Goal: Task Accomplishment & Management: Use online tool/utility

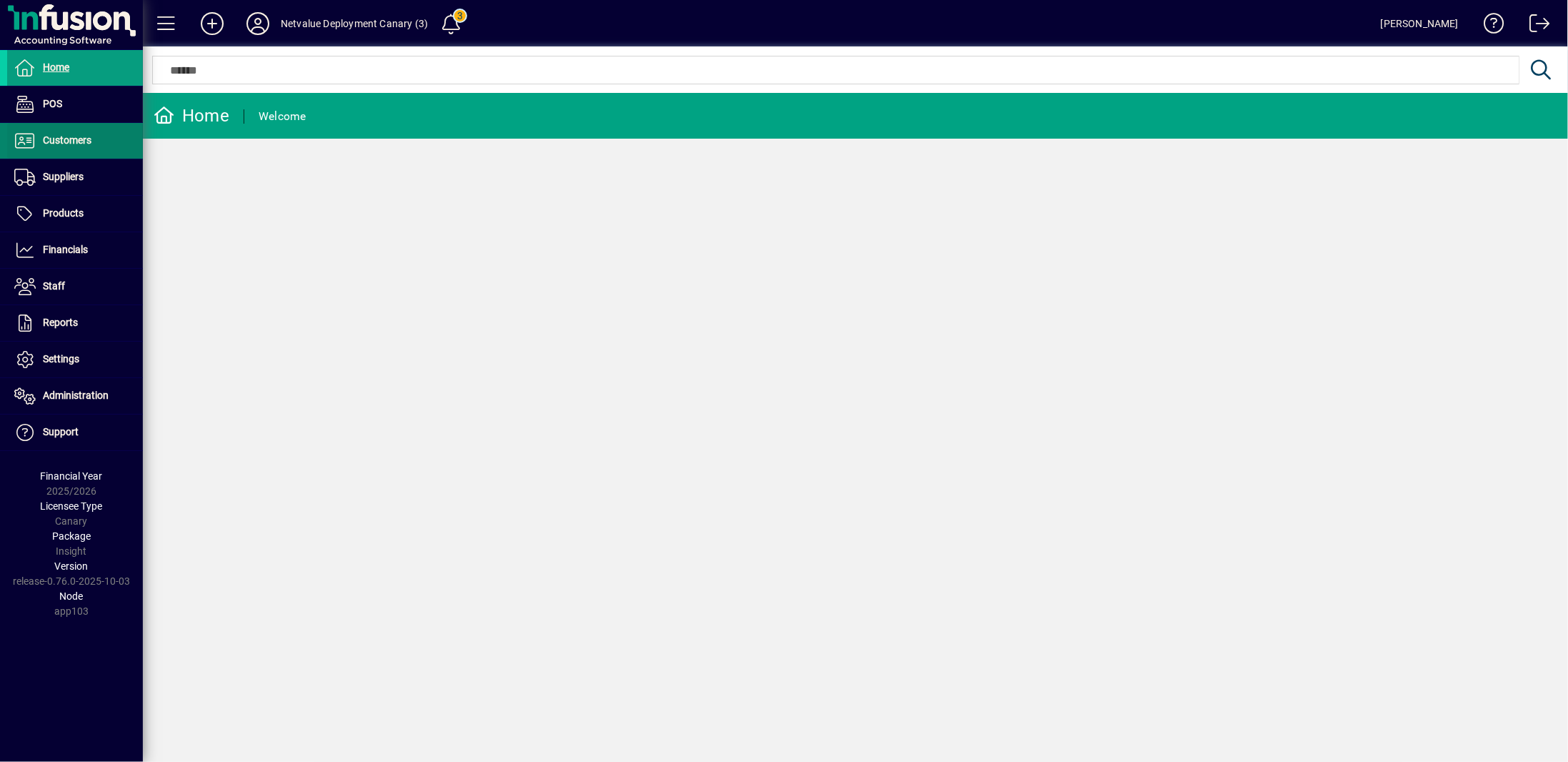
click at [72, 145] on span "Customers" at bounding box center [67, 141] width 48 height 12
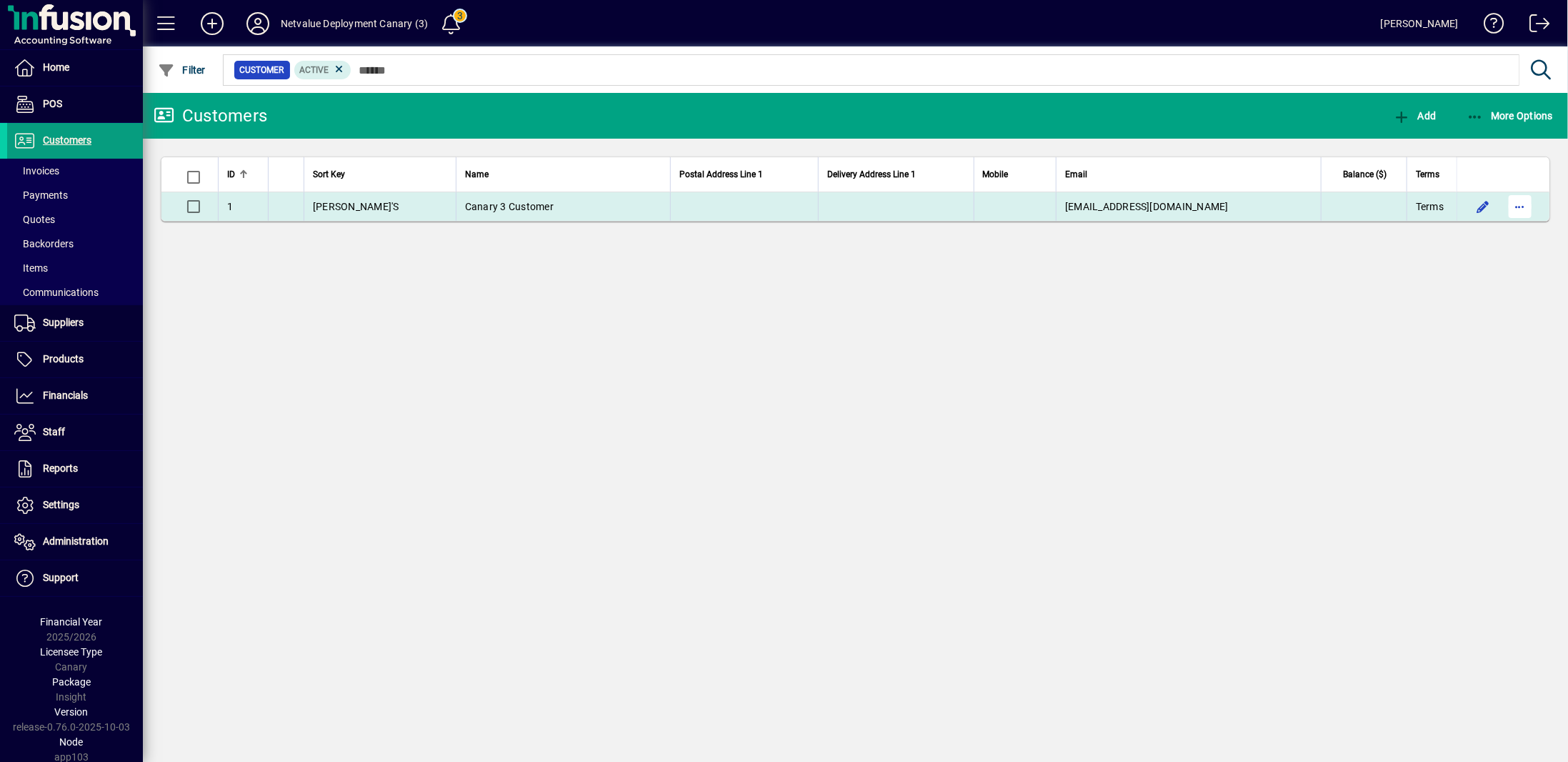
click at [1528, 210] on span "button" at bounding box center [1520, 206] width 34 height 34
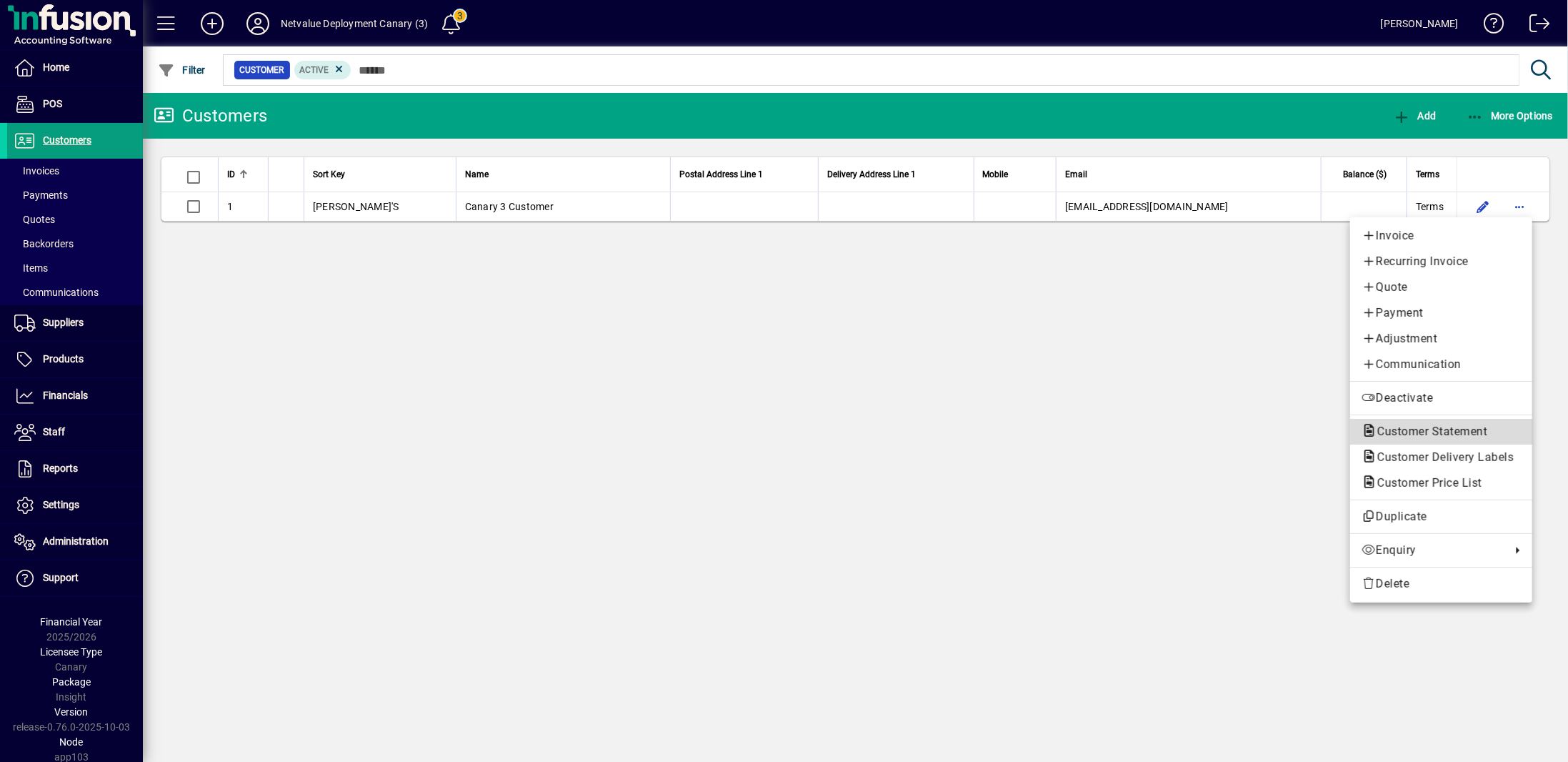
click at [1426, 436] on span "Customer Statement" at bounding box center [1428, 431] width 133 height 13
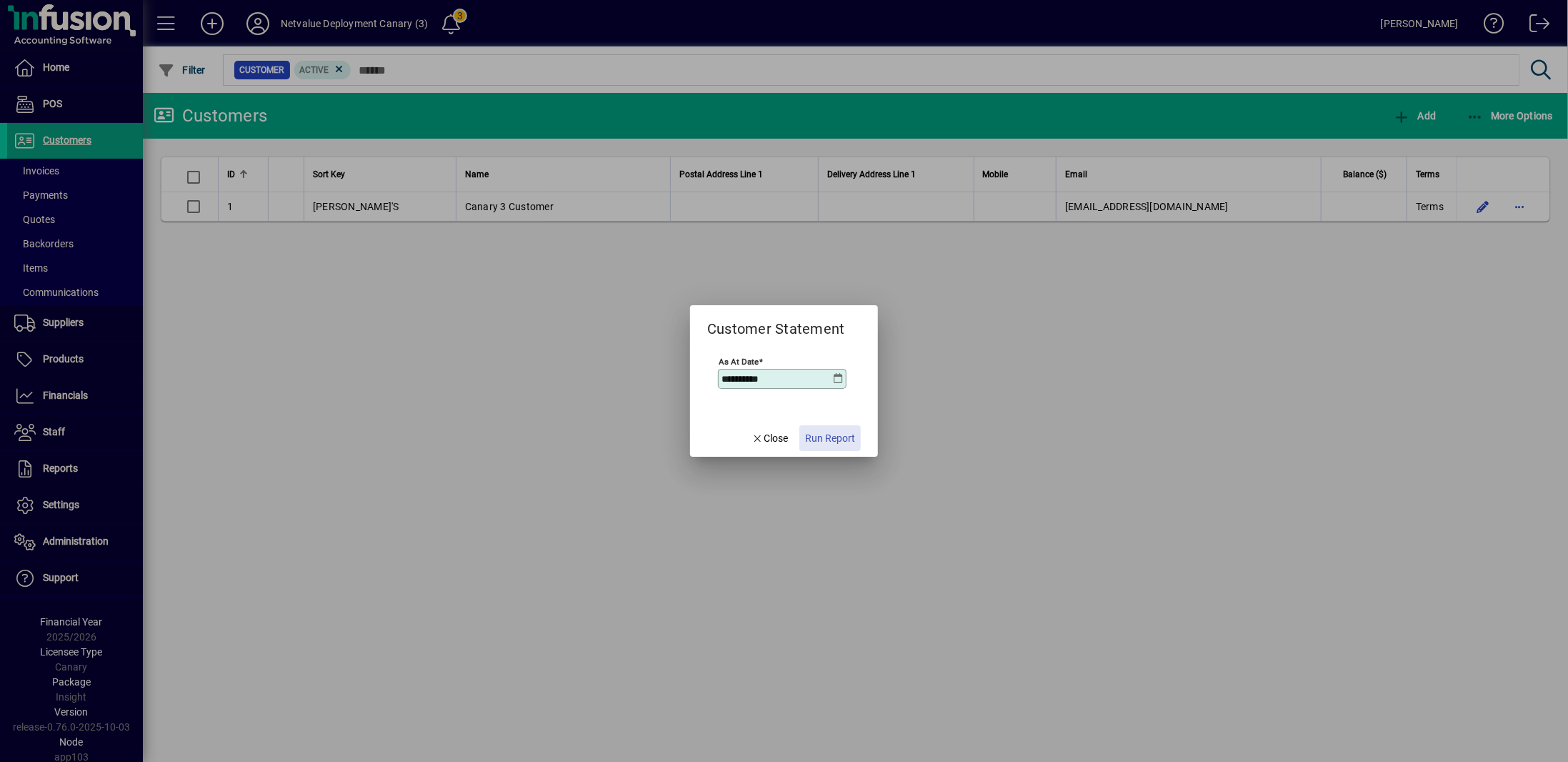
click at [836, 434] on span "Run Report" at bounding box center [830, 438] width 50 height 15
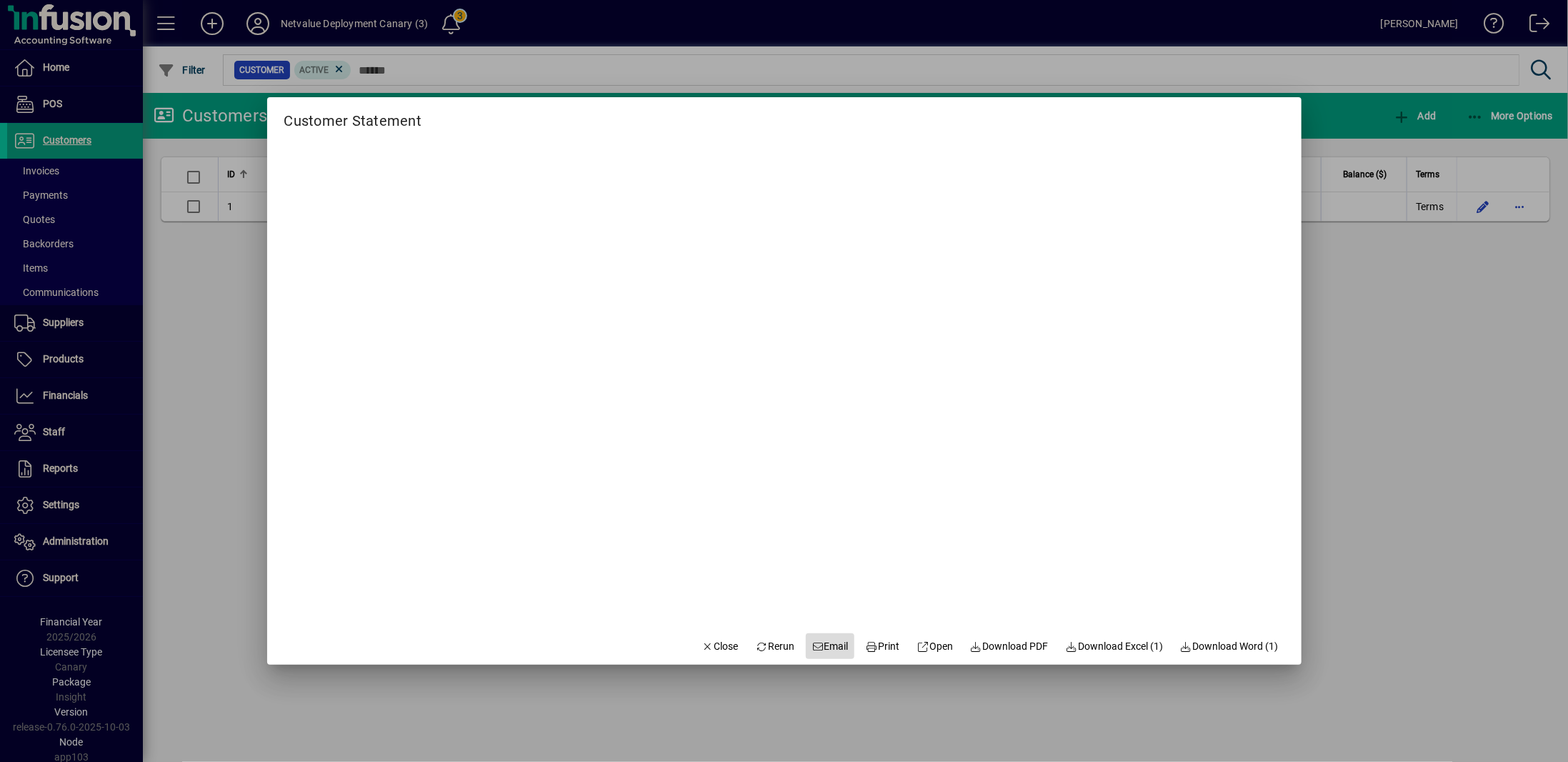
click at [820, 641] on span "Email" at bounding box center [830, 646] width 37 height 15
click at [1369, 457] on div at bounding box center [784, 381] width 1568 height 762
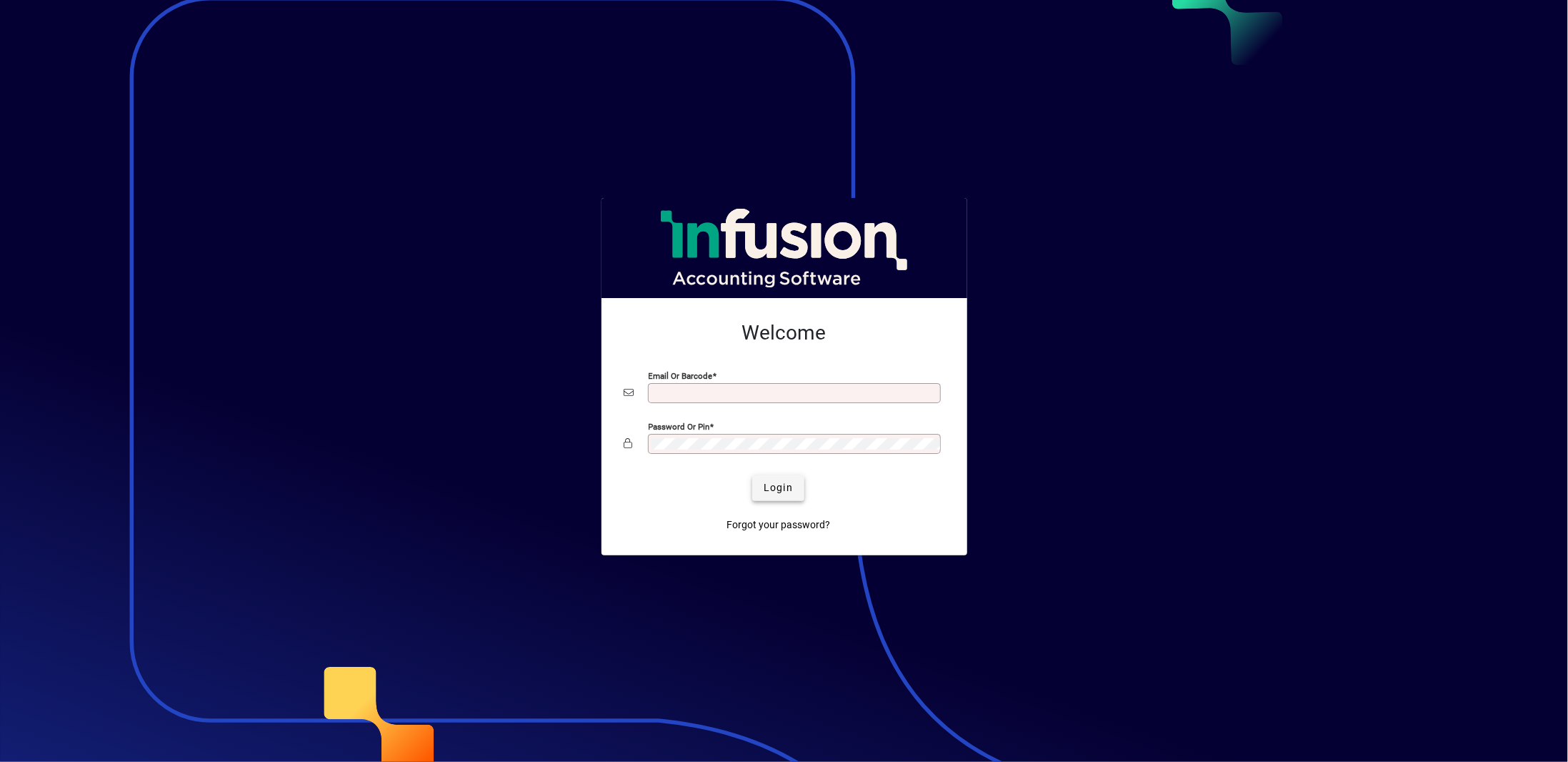
type input "**********"
click at [767, 482] on span "Login" at bounding box center [778, 487] width 29 height 15
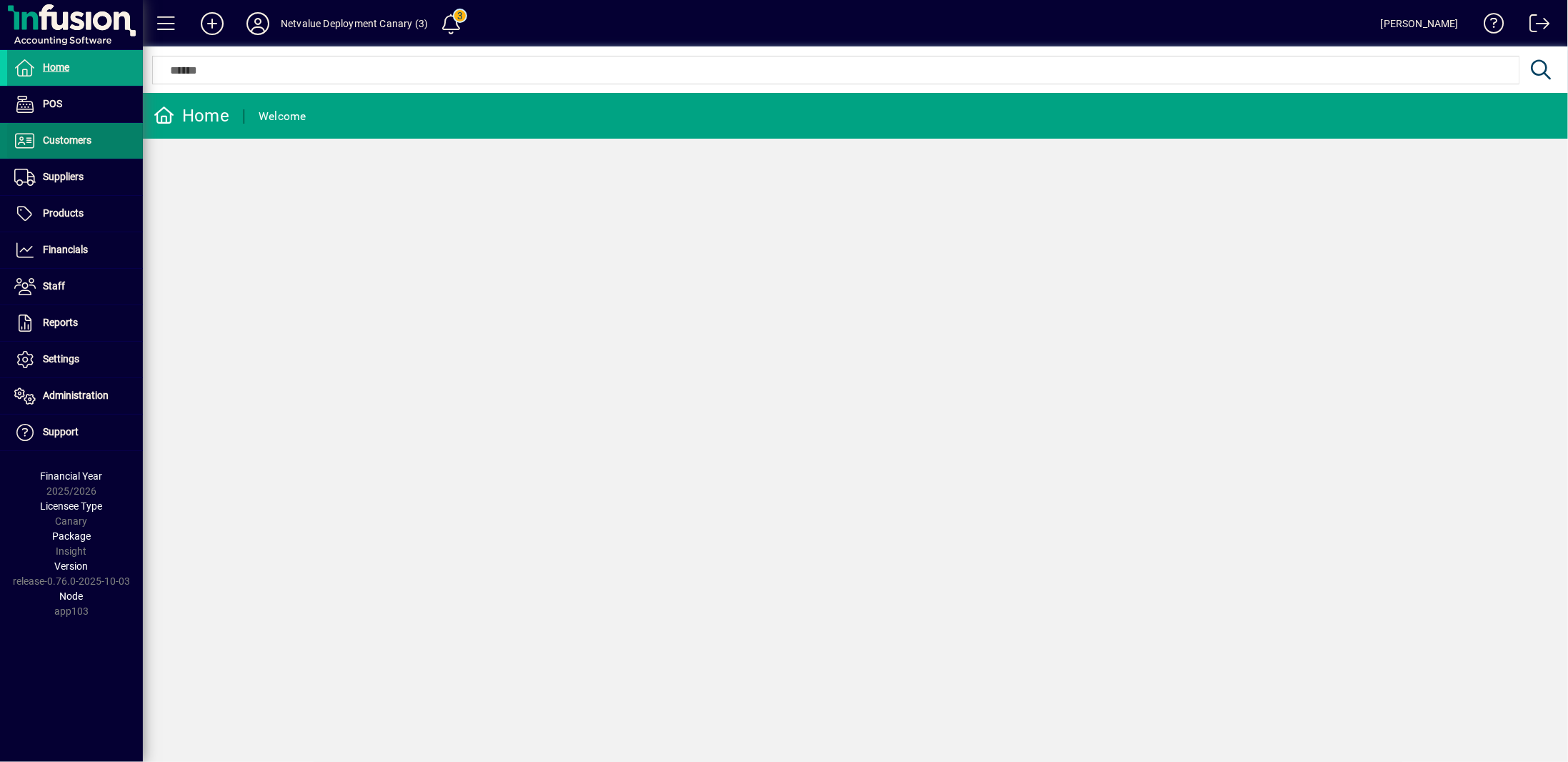
click at [67, 148] on span "Customers" at bounding box center [49, 141] width 84 height 17
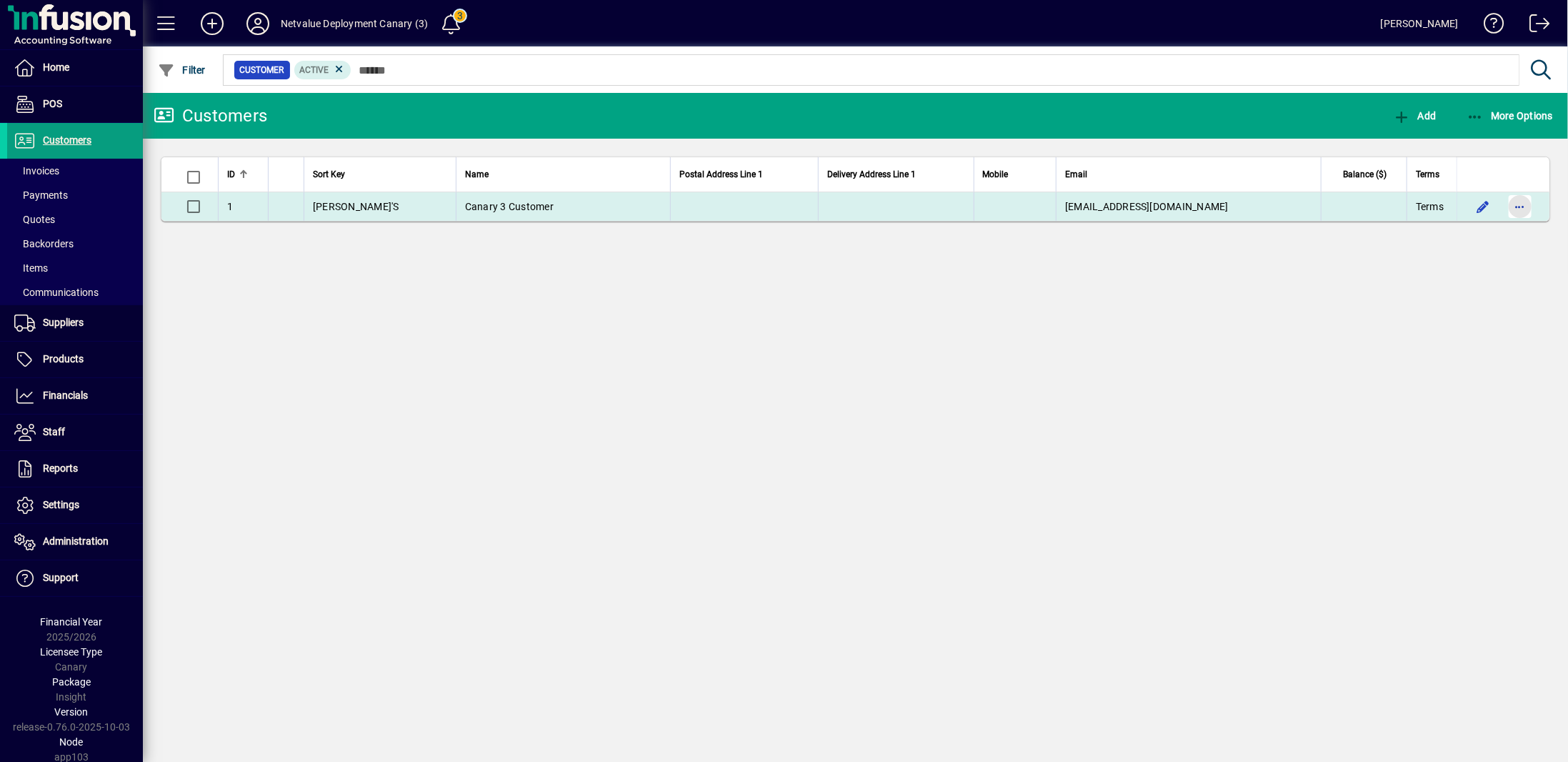
click at [1521, 210] on span "button" at bounding box center [1520, 206] width 34 height 34
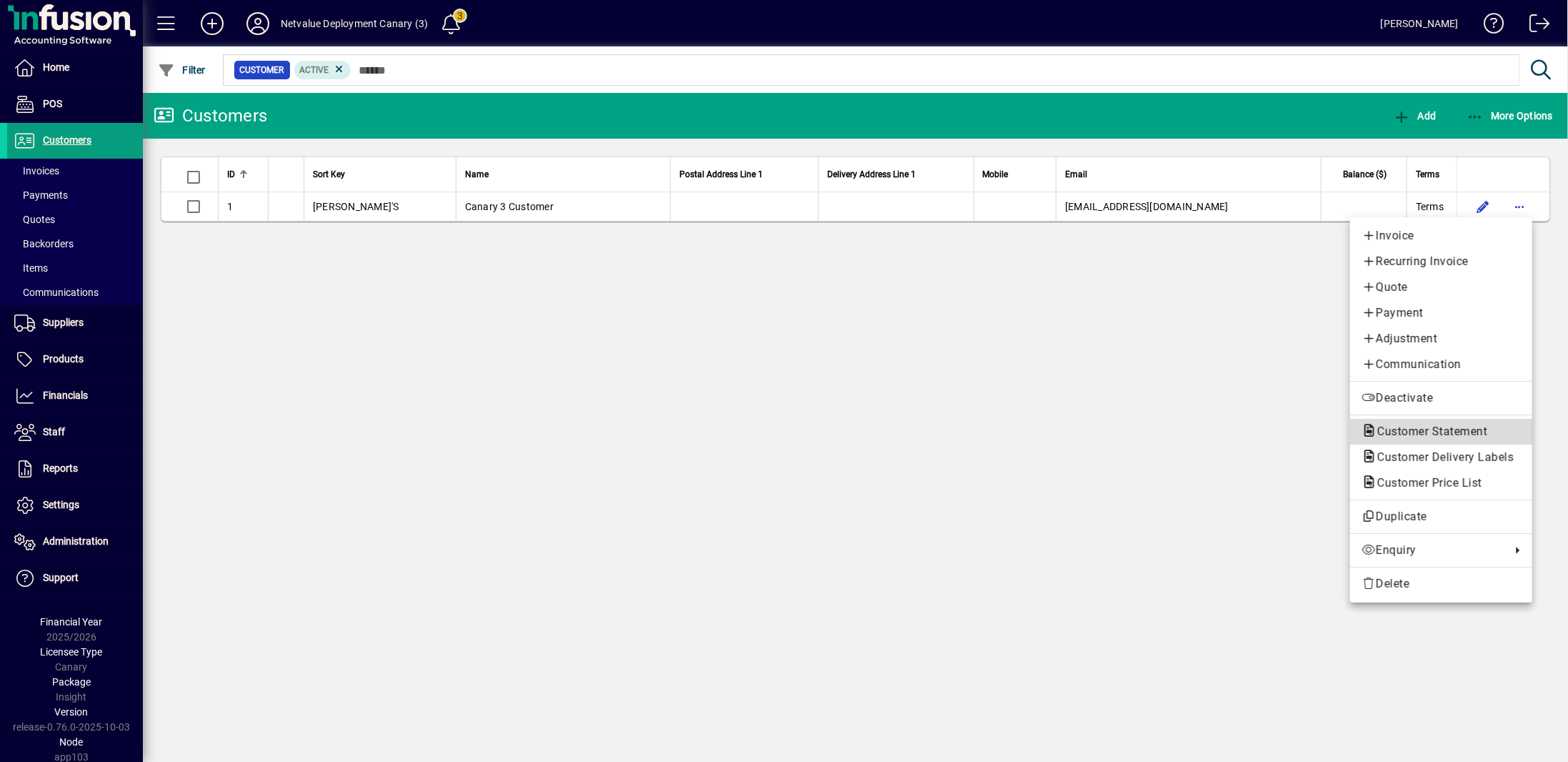
click at [1424, 433] on span "Customer Statement" at bounding box center [1428, 431] width 133 height 13
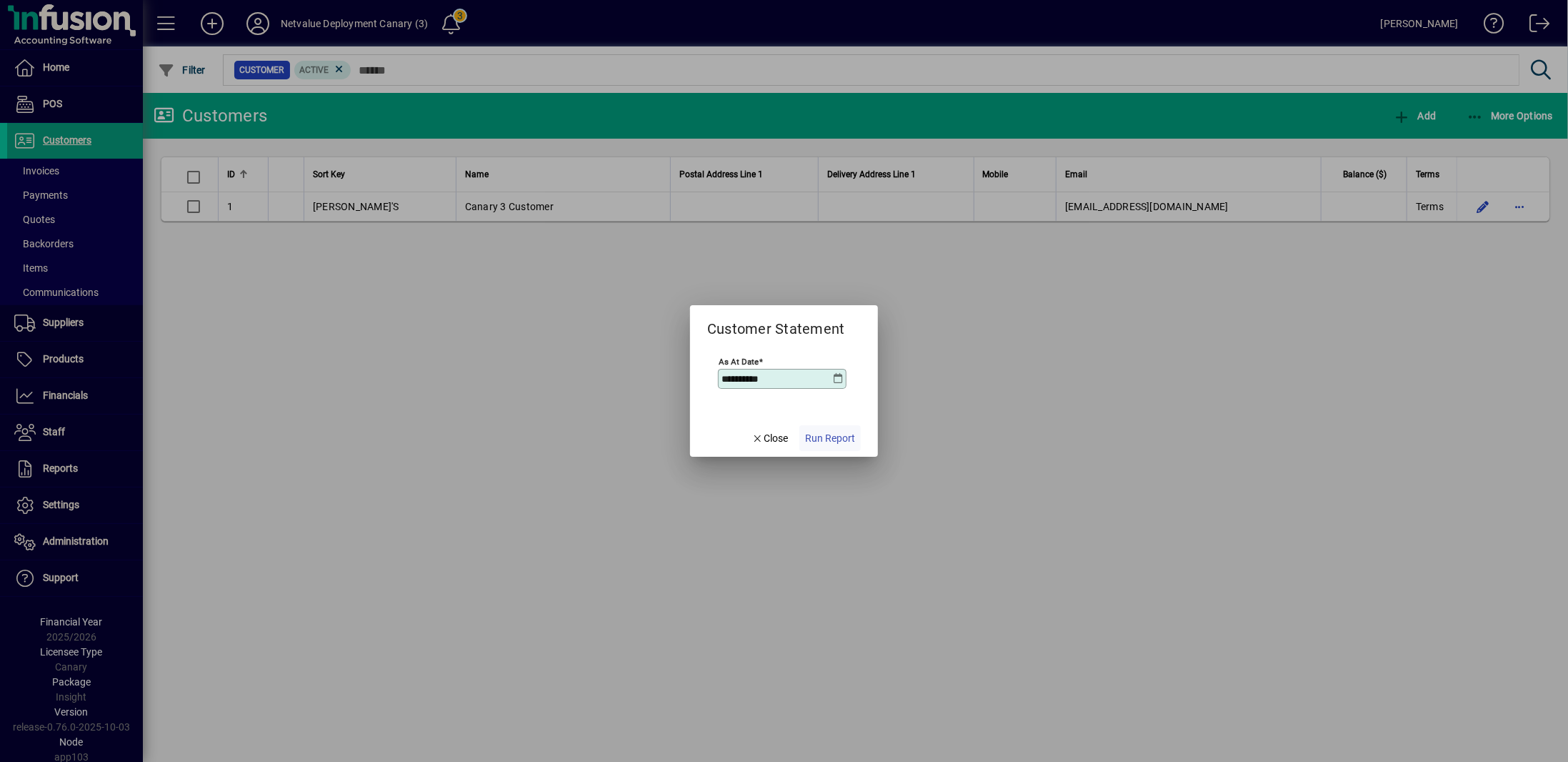
click at [831, 429] on span "button" at bounding box center [831, 438] width 62 height 34
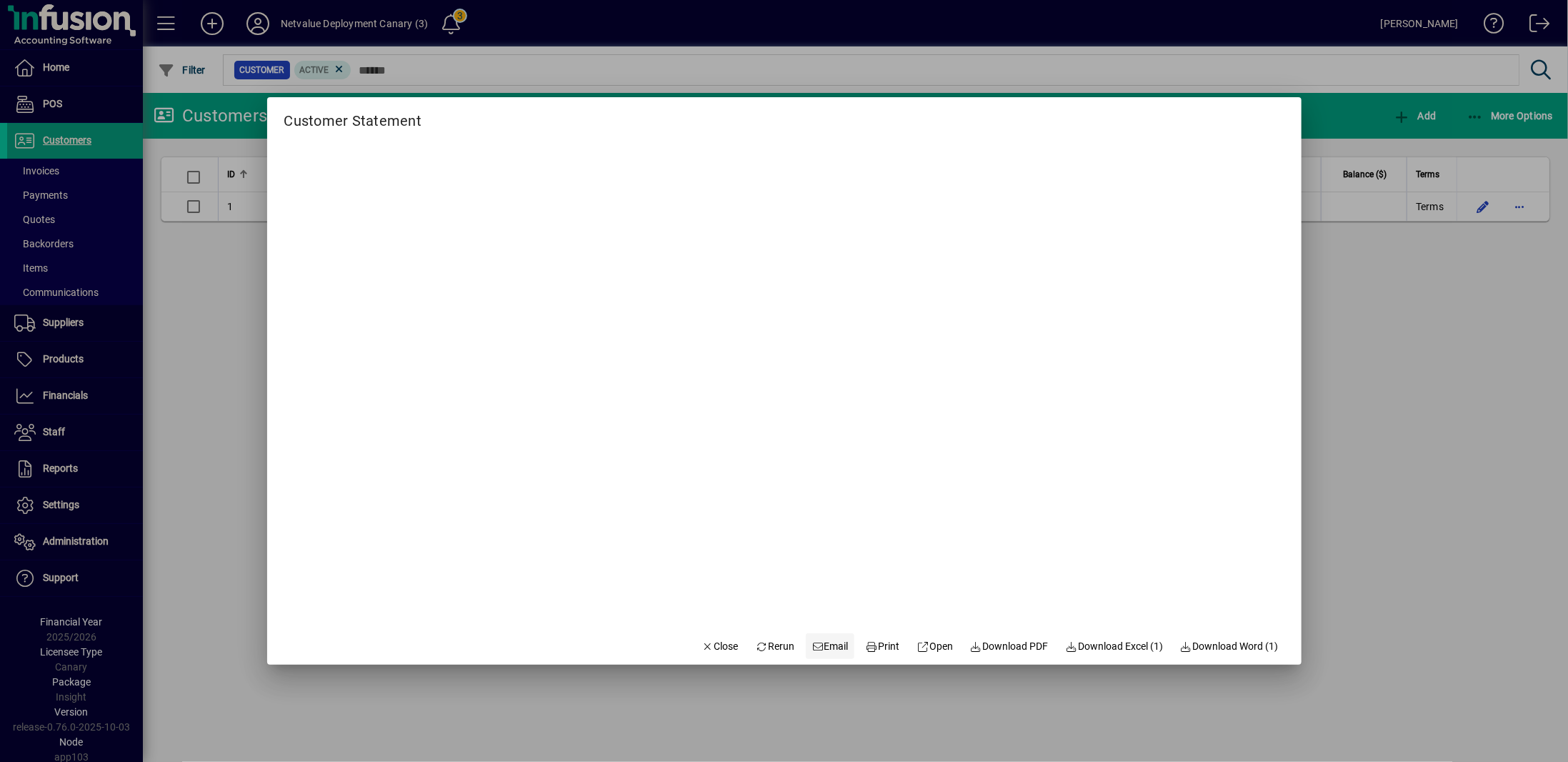
click at [811, 642] on icon at bounding box center [817, 647] width 12 height 10
